Goal: Use online tool/utility

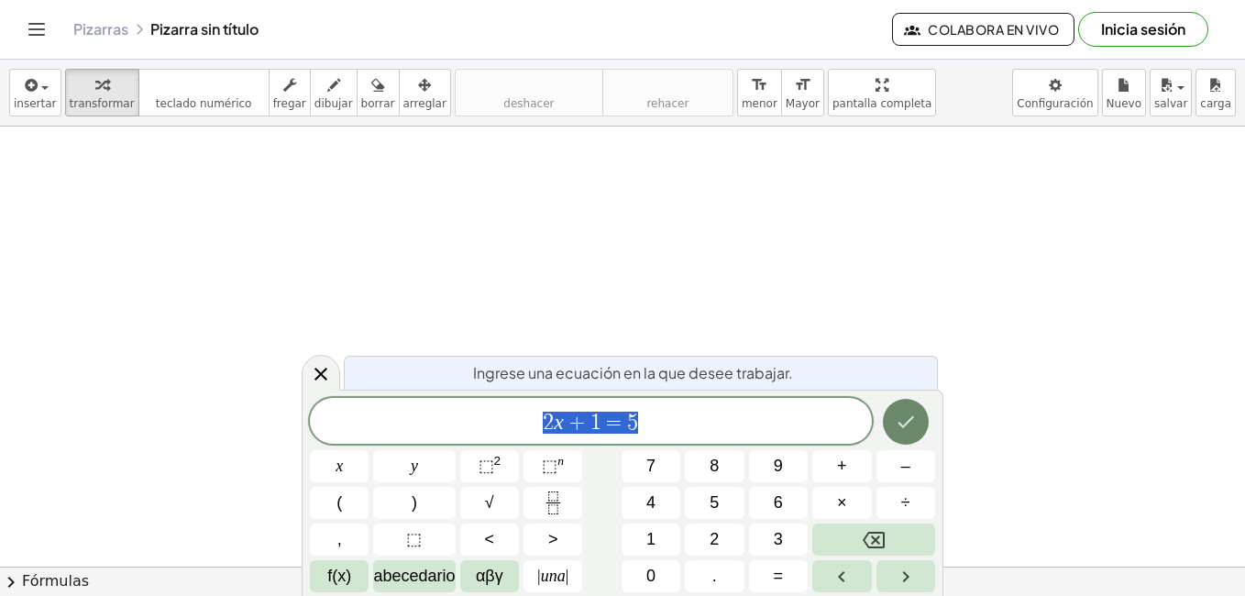
click at [897, 427] on icon "Hecho" at bounding box center [906, 422] width 22 height 22
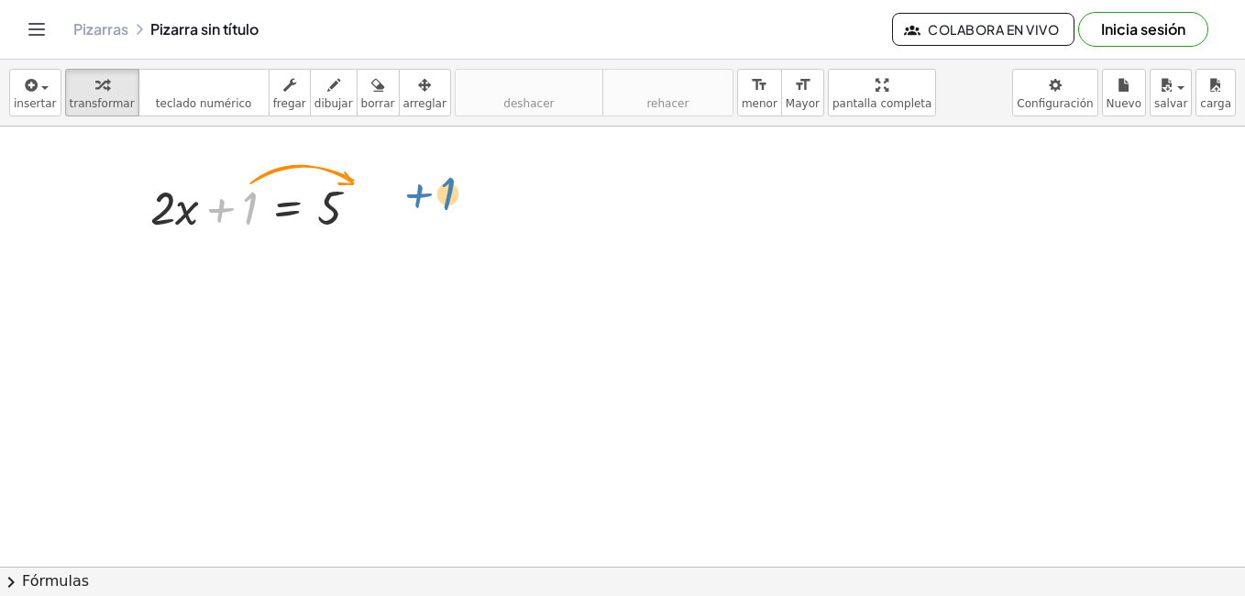
drag, startPoint x: 252, startPoint y: 211, endPoint x: 448, endPoint y: 195, distance: 196.8
click at [241, 212] on div at bounding box center [262, 206] width 242 height 62
drag, startPoint x: 252, startPoint y: 220, endPoint x: 425, endPoint y: 212, distance: 173.4
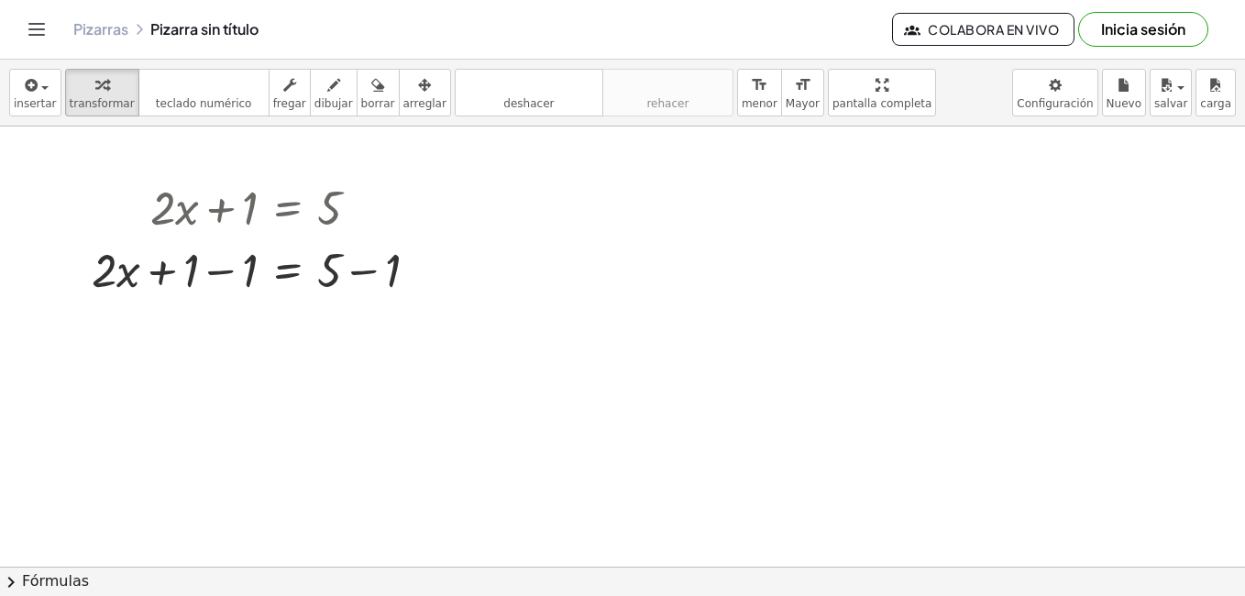
click at [518, 251] on div at bounding box center [622, 567] width 1245 height 880
drag, startPoint x: 631, startPoint y: 304, endPoint x: 182, endPoint y: 351, distance: 451.6
click at [182, 351] on div "+ · 2 · x + 1 = 5 + · 2 · x = 5 + 1 − 1 + − 1 · 2 · x = 4 · 2 · x = 4" at bounding box center [622, 567] width 1245 height 880
click at [555, 302] on div at bounding box center [628, 287] width 184 height 62
drag, startPoint x: 554, startPoint y: 302, endPoint x: 669, endPoint y: 323, distance: 117.4
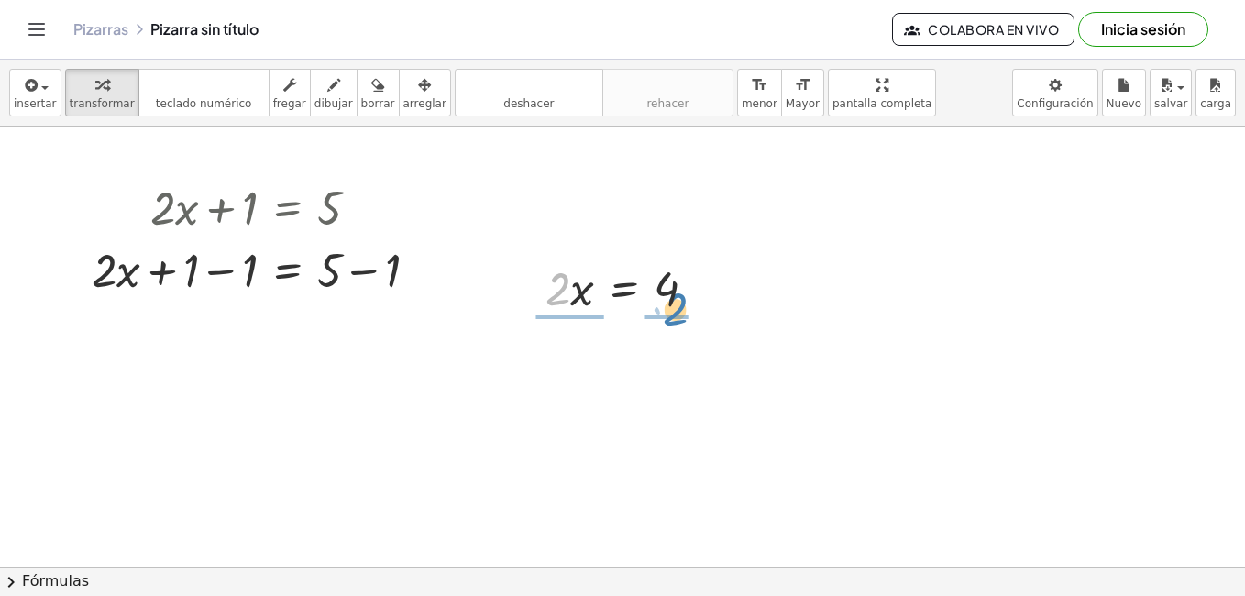
click at [669, 323] on div "+ · 2 · x + 1 = 5 + · 2 · x = 5 + 1 − 1 + − 1 · 2 · 2 · x = 4" at bounding box center [622, 567] width 1245 height 880
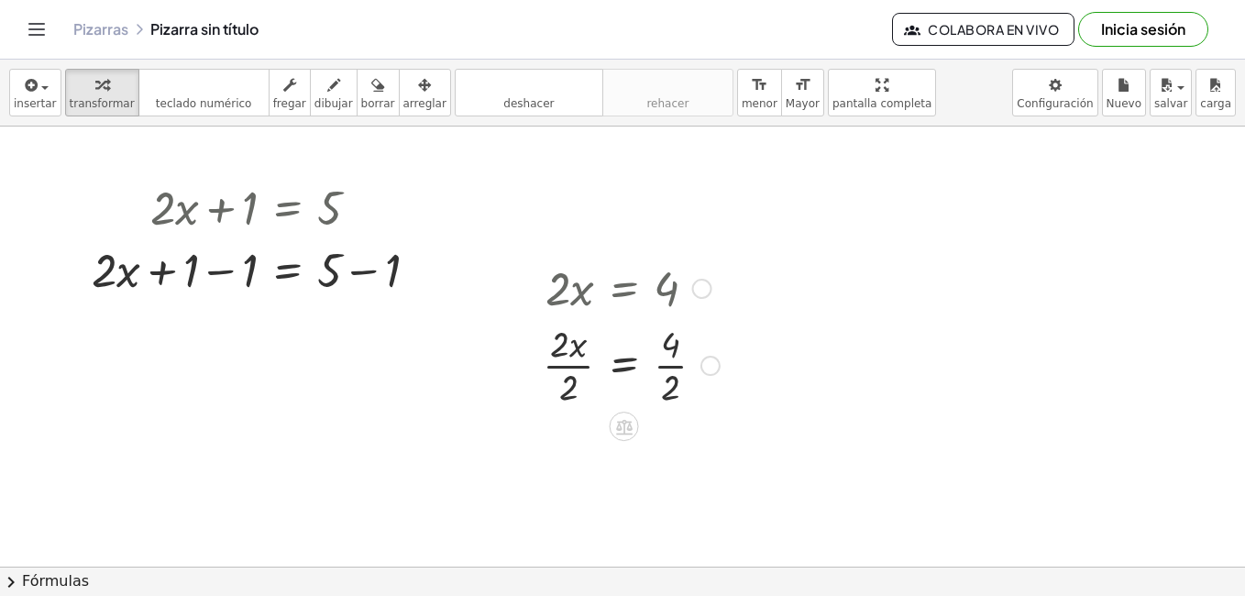
click at [559, 347] on div at bounding box center [631, 364] width 195 height 92
click at [556, 393] on div at bounding box center [631, 364] width 195 height 92
click at [624, 289] on div "· 2 · x = 4 · 2 · x · 2 = · 4 · 2 x = 4 · · 2" at bounding box center [624, 289] width 0 height 0
drag, startPoint x: 673, startPoint y: 442, endPoint x: 671, endPoint y: 472, distance: 30.3
click at [673, 444] on div at bounding box center [631, 456] width 195 height 92
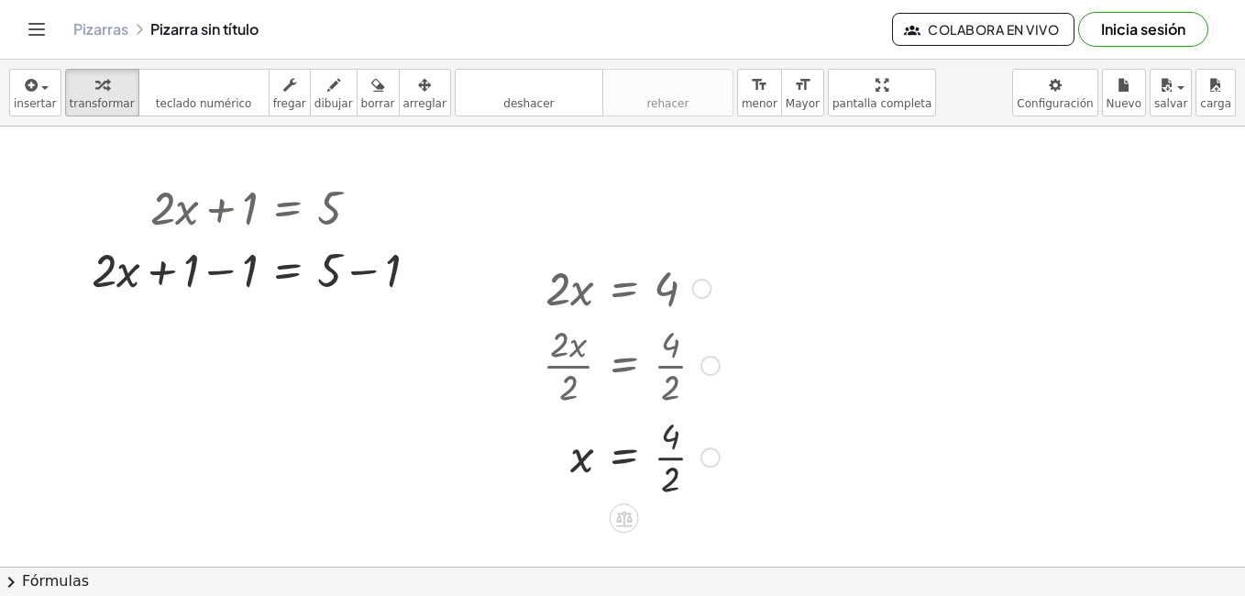
click at [663, 456] on div at bounding box center [631, 456] width 195 height 92
click at [554, 296] on div at bounding box center [631, 287] width 195 height 62
click at [672, 303] on div at bounding box center [631, 287] width 195 height 62
click at [676, 287] on div at bounding box center [631, 287] width 195 height 62
click at [847, 334] on div at bounding box center [622, 567] width 1245 height 880
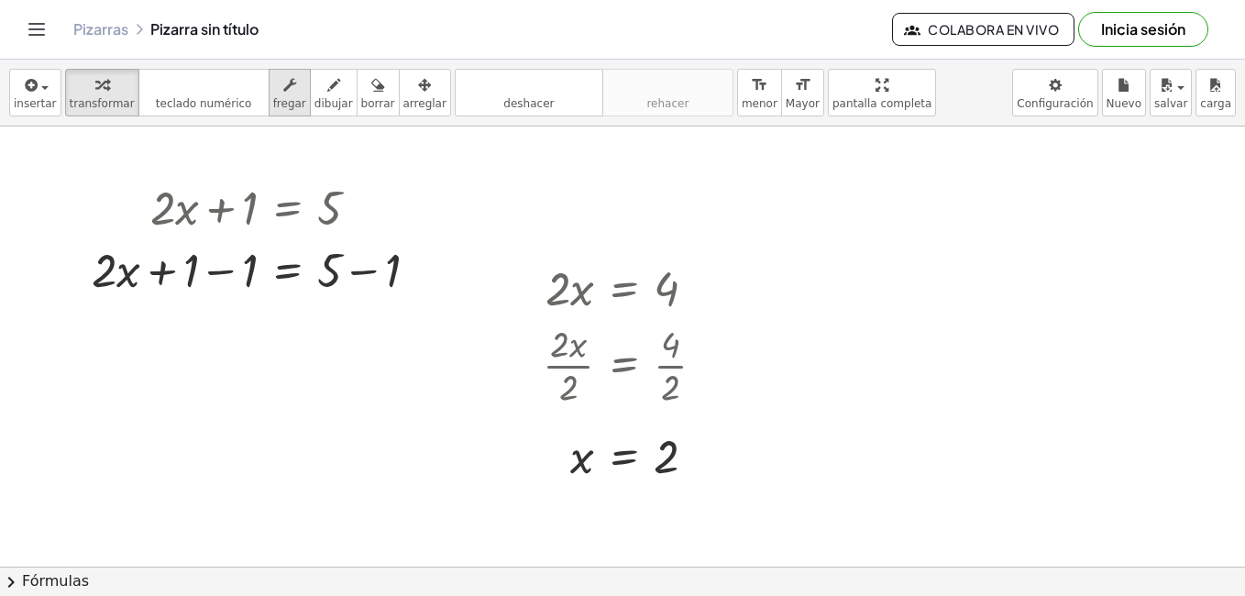
click at [285, 88] on div "button" at bounding box center [289, 84] width 33 height 22
click at [556, 316] on div "▼" at bounding box center [558, 315] width 12 height 17
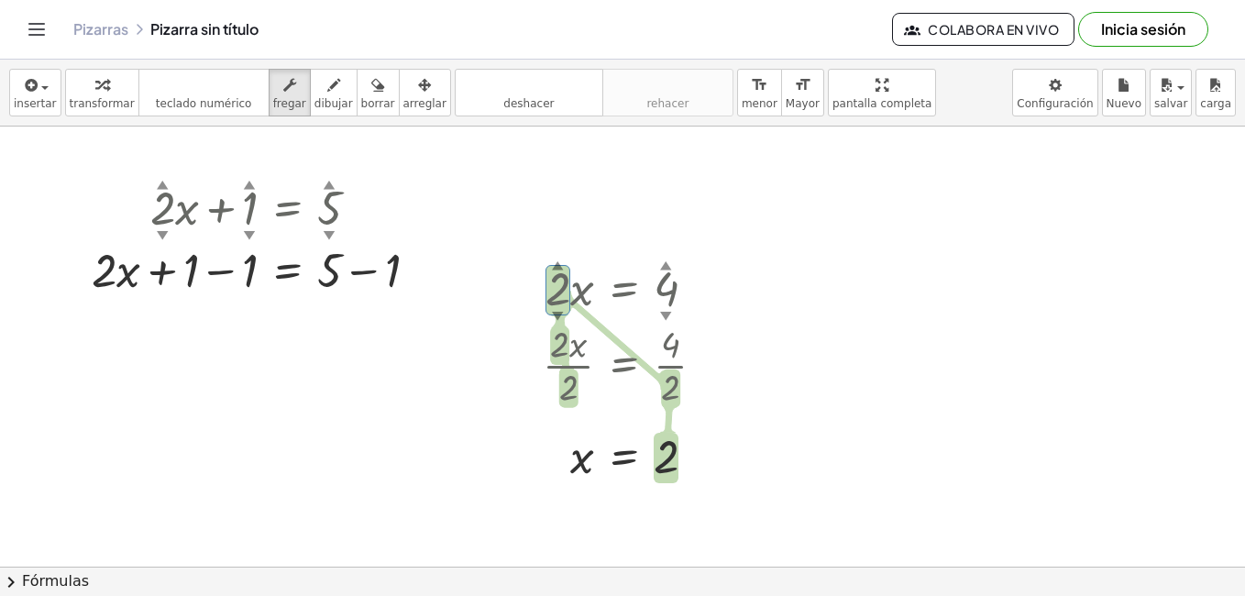
click at [817, 329] on div at bounding box center [622, 567] width 1245 height 880
click at [558, 345] on div at bounding box center [631, 364] width 195 height 92
click at [576, 381] on div at bounding box center [631, 364] width 195 height 92
click at [675, 350] on div at bounding box center [631, 364] width 195 height 92
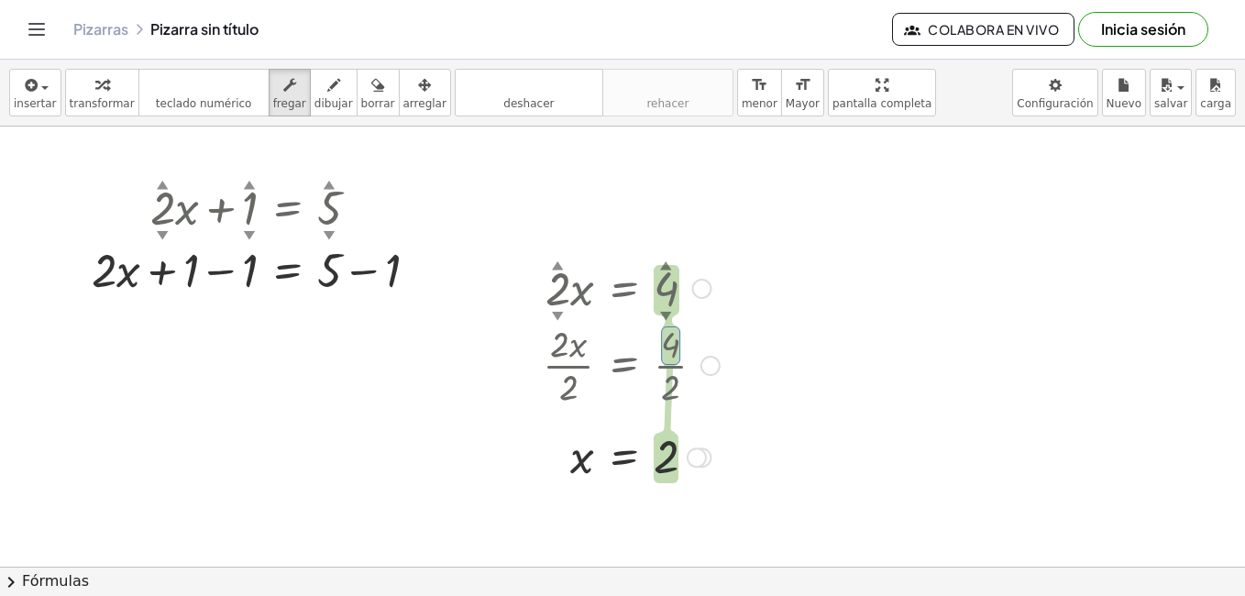
click at [665, 378] on div at bounding box center [631, 364] width 195 height 92
click at [807, 401] on div at bounding box center [622, 567] width 1245 height 880
